Goal: Task Accomplishment & Management: Complete application form

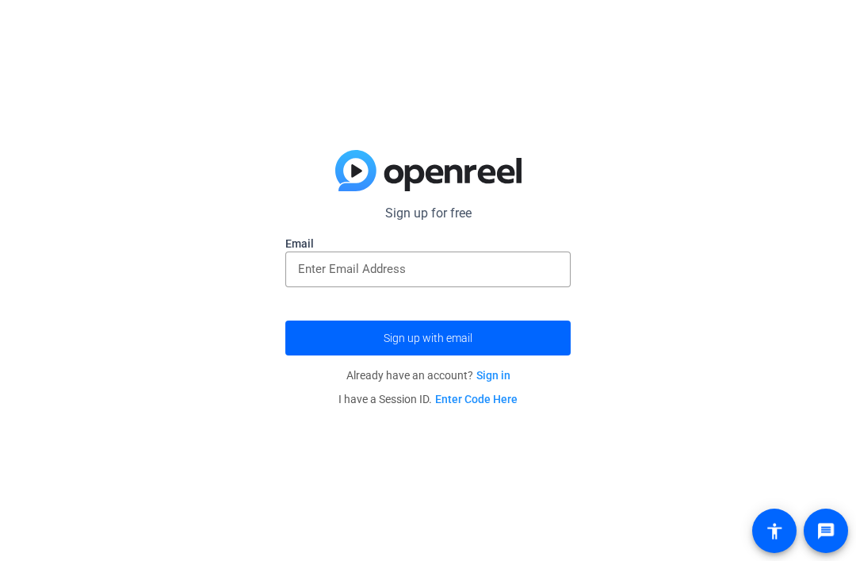
click at [324, 273] on input "email" at bounding box center [428, 268] width 260 height 19
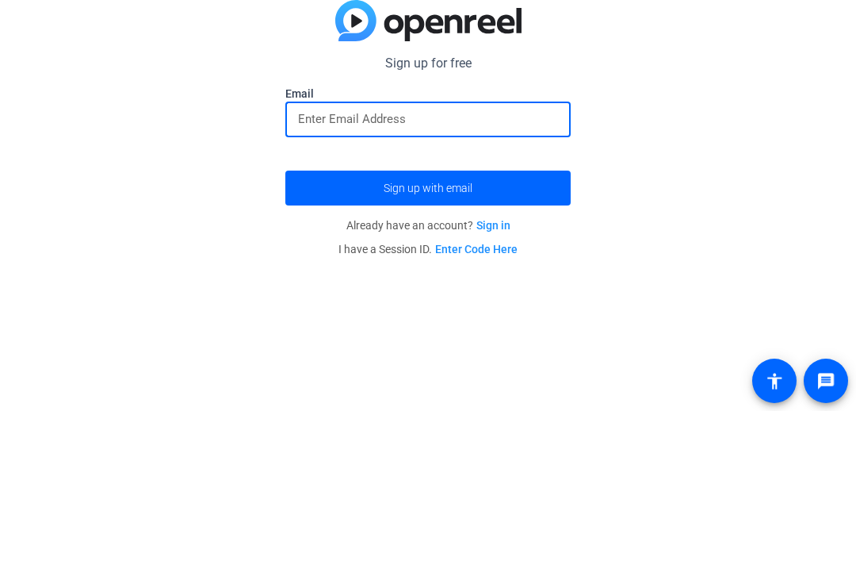
click at [303, 259] on input "email" at bounding box center [428, 268] width 260 height 19
paste input "I wanna make a story of a pregnant girl that walks into a coffee shop orders he…"
click at [311, 259] on input "I wanna make a story of a pregnant girl that walks into a coffee shop orders he…" at bounding box center [428, 268] width 260 height 19
click at [318, 259] on input "I wanna make a story of a pregnant girl that walks into a coffee shop orders he…" at bounding box center [428, 268] width 260 height 19
type input "I wanna make a story of a pregnant girl that walks into a coffee shop orders he…"
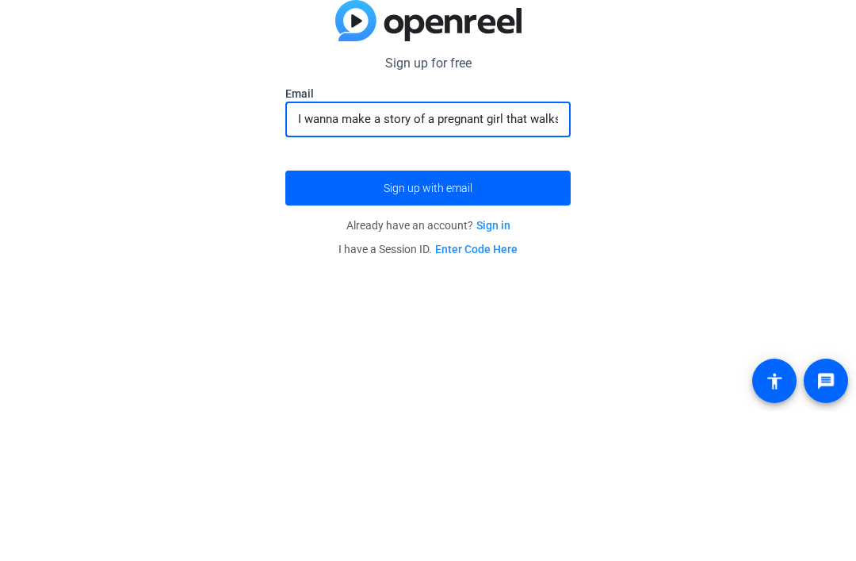
click at [375, 259] on input "I wanna make a story of a pregnant girl that walks into a coffee shop orders he…" at bounding box center [428, 268] width 260 height 19
click at [373, 259] on input "I wanna make a story of a pregnant girl that walks into a coffee shop orders he…" at bounding box center [428, 268] width 260 height 19
click at [703, 172] on div "Sign up for free Email Sign up with email Already have an account? Sign in I ha…" at bounding box center [428, 280] width 856 height 561
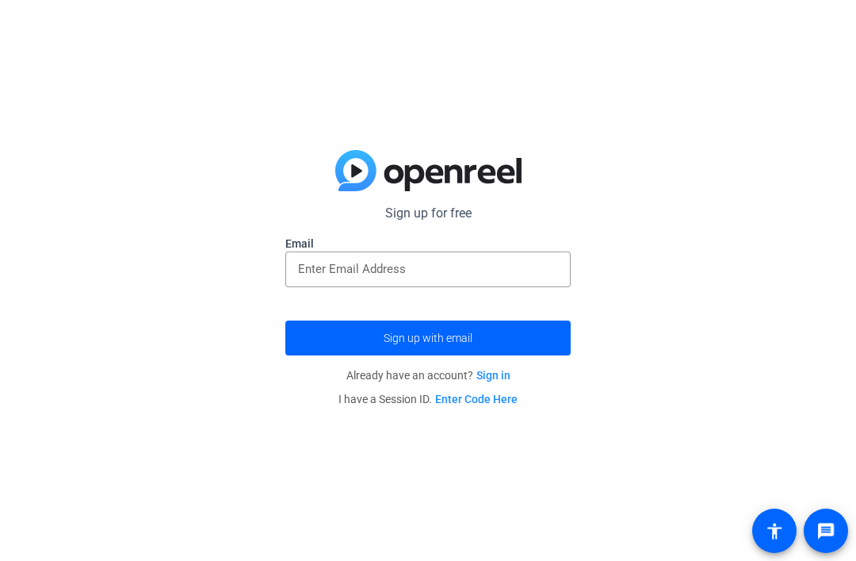
click at [326, 276] on input "email" at bounding box center [428, 268] width 260 height 19
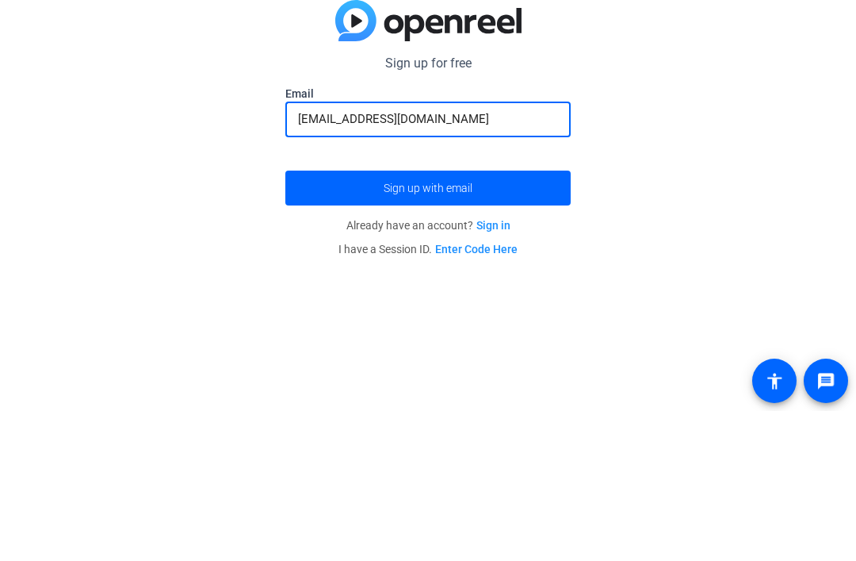
click at [428, 320] on button "Sign up with email" at bounding box center [427, 337] width 285 height 35
type input "[EMAIL_ADDRESS][DOMAIN_NAME]"
click at [327, 319] on span "submit" at bounding box center [427, 338] width 285 height 38
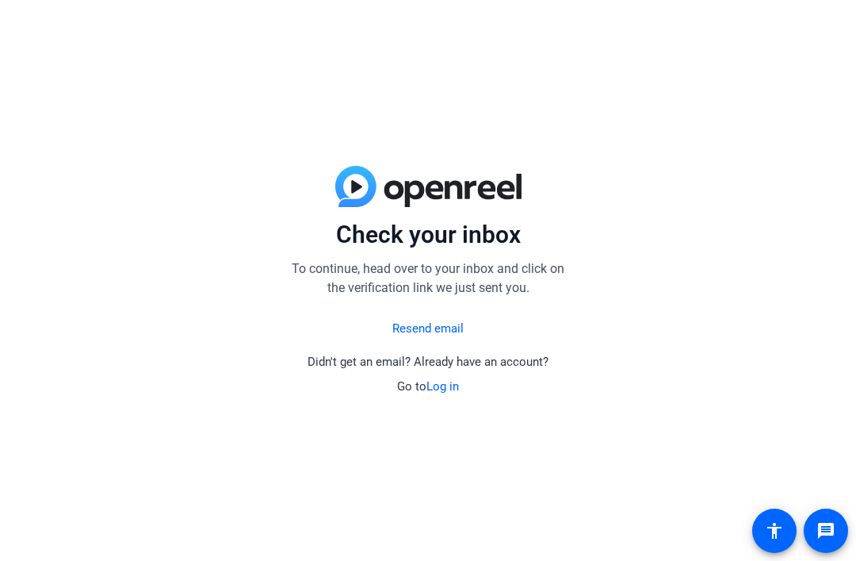
click at [450, 324] on link "Resend email" at bounding box center [427, 329] width 71 height 18
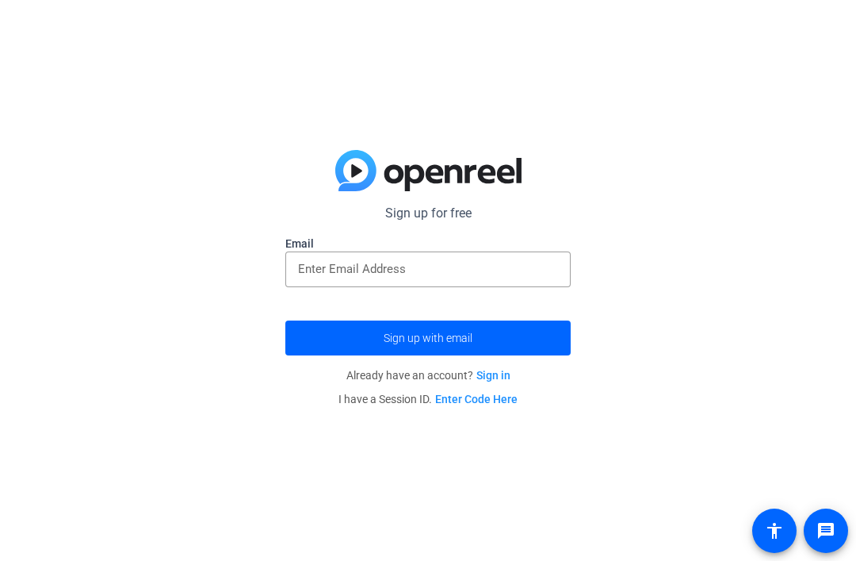
click at [485, 277] on input "email" at bounding box center [428, 268] width 260 height 19
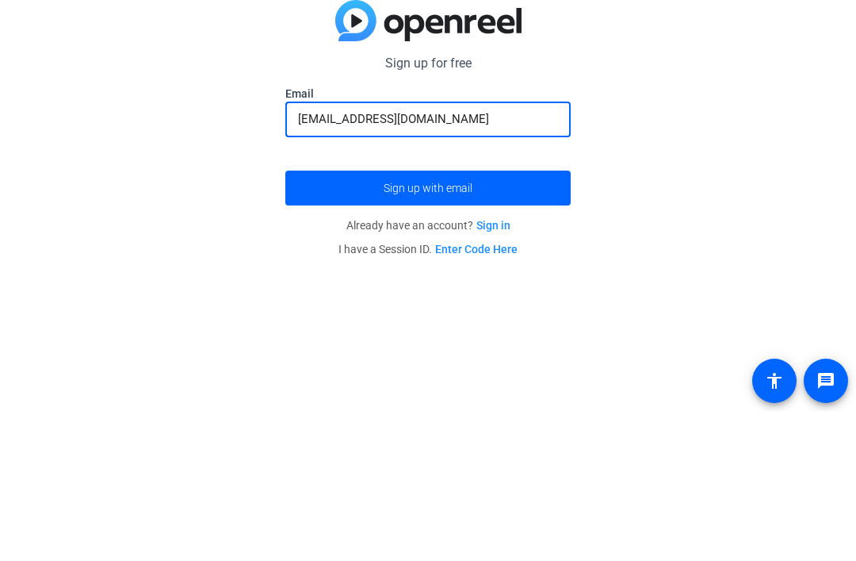
click at [411, 259] on input "[EMAIL_ADDRESS][DOMAIN_NAME]" at bounding box center [428, 268] width 260 height 19
click at [419, 259] on input "[EMAIL_ADDRESS][DOMAIN_NAME]" at bounding box center [428, 268] width 260 height 19
click at [506, 319] on span "submit" at bounding box center [427, 338] width 285 height 38
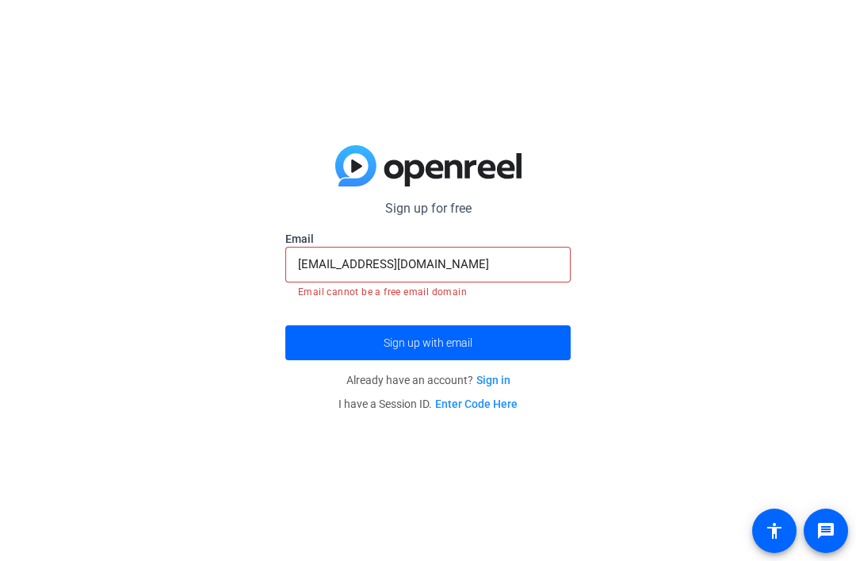
click at [521, 261] on input "[EMAIL_ADDRESS][DOMAIN_NAME]" at bounding box center [428, 263] width 260 height 19
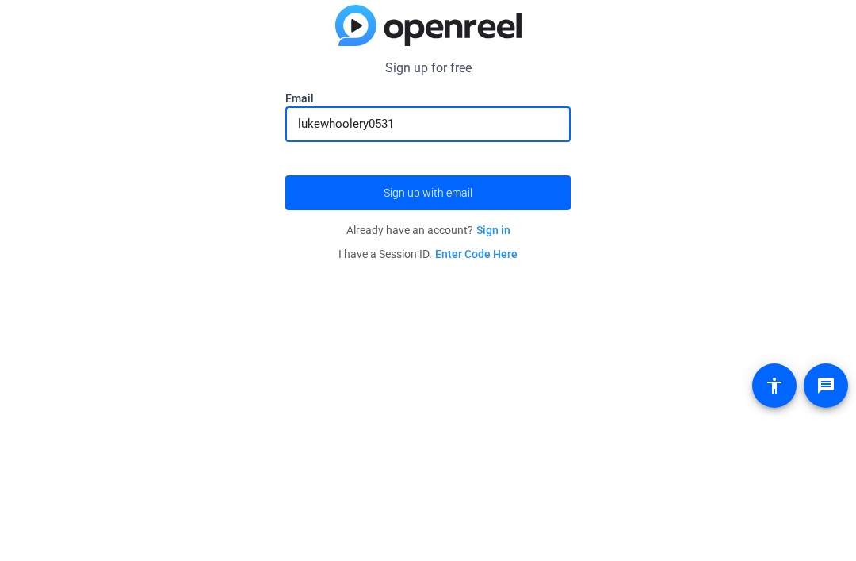
click at [428, 320] on button "Sign up with email" at bounding box center [427, 337] width 285 height 35
click at [748, 197] on div "Sign up for free Email lukewhoolery0531 Sign up with email Already have an acco…" at bounding box center [428, 280] width 856 height 561
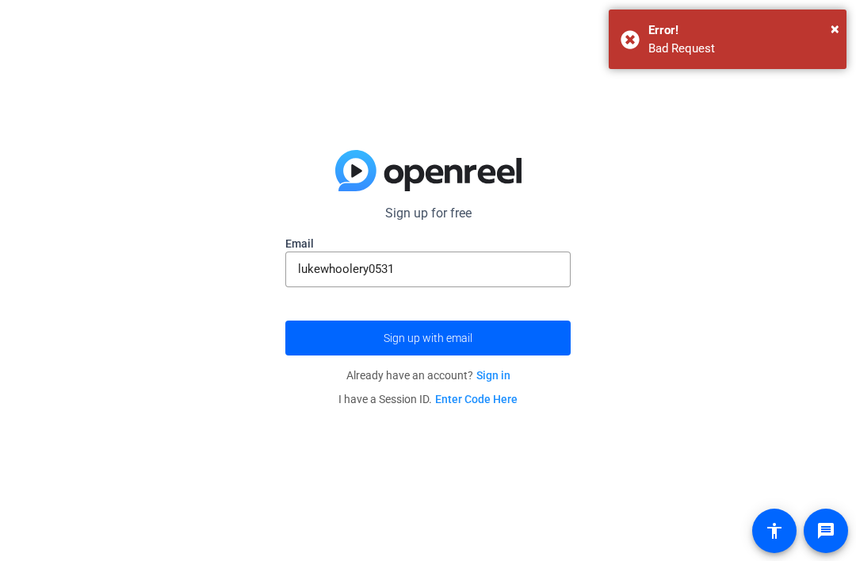
click at [827, 28] on div "Error!" at bounding box center [742, 30] width 186 height 18
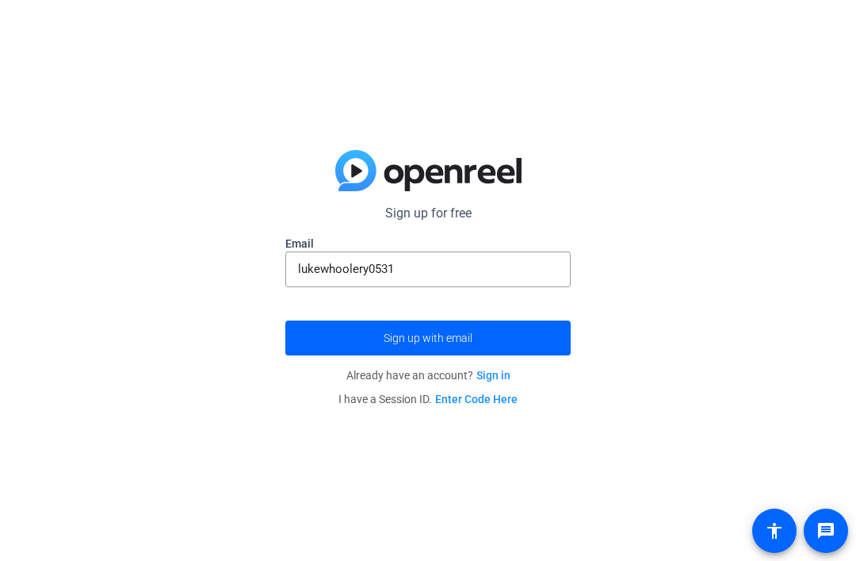
click at [435, 276] on input "lukewhoolery0531" at bounding box center [428, 268] width 260 height 19
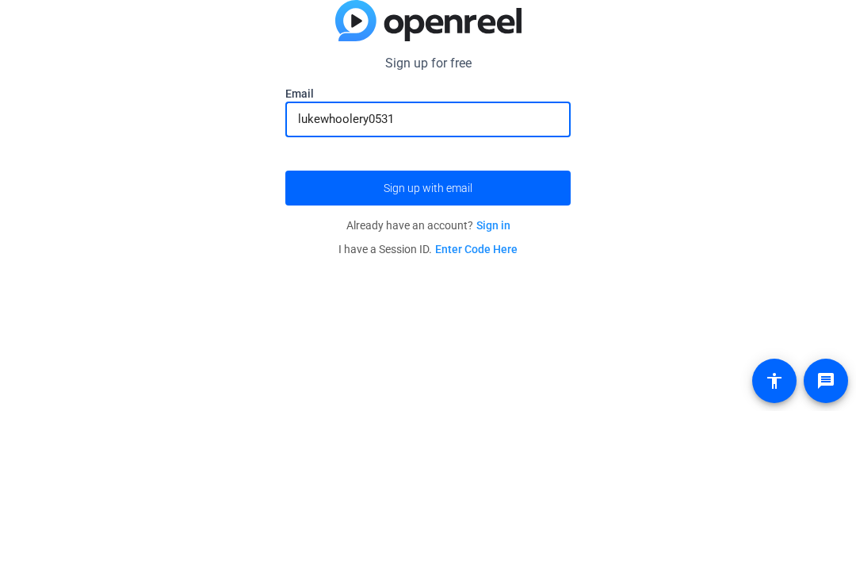
type input "p"
